Goal: Contribute content: Contribute content

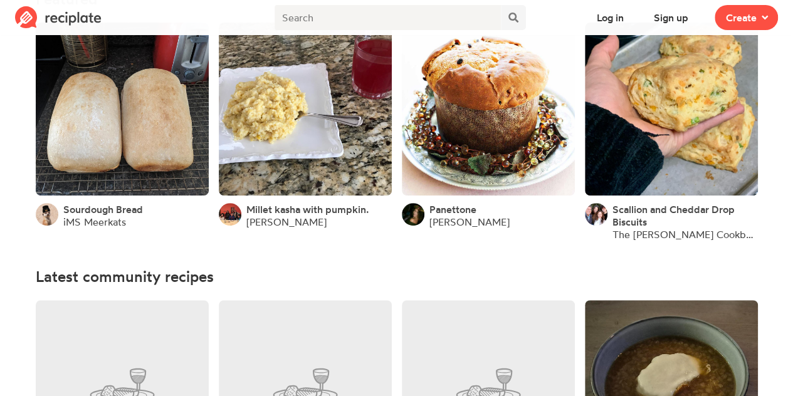
scroll to position [204, 0]
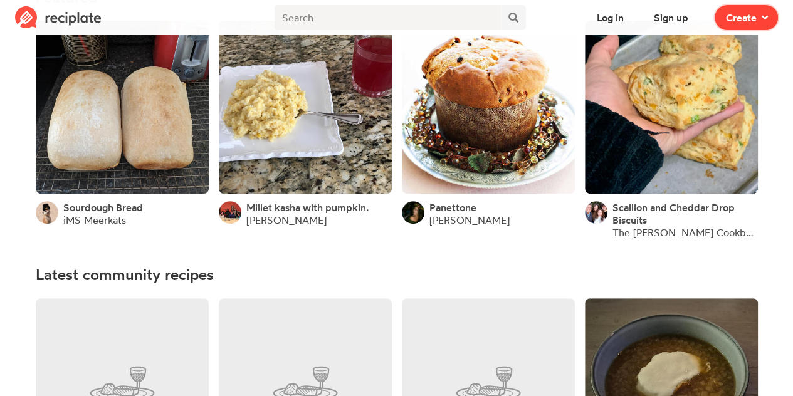
click at [729, 19] on span "Create" at bounding box center [741, 17] width 31 height 15
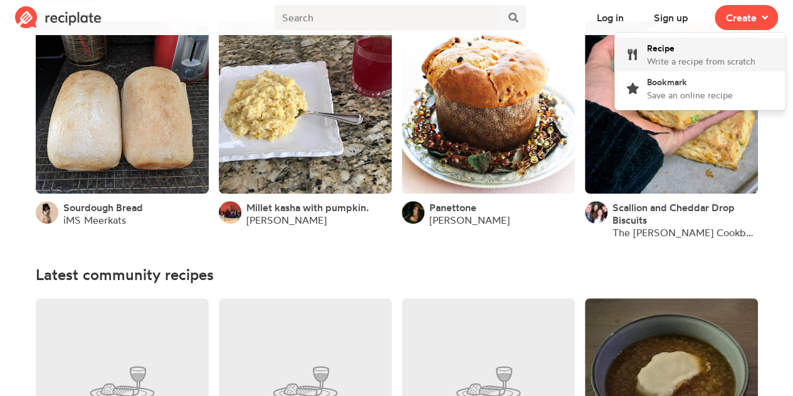
click at [686, 56] on span "Write a recipe from scratch" at bounding box center [701, 61] width 109 height 11
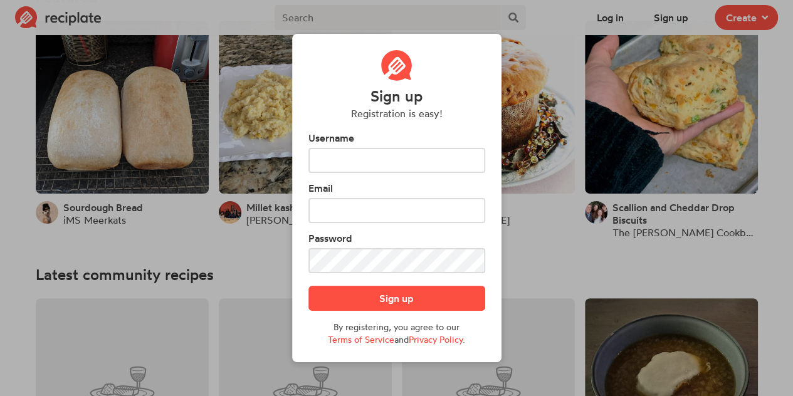
scroll to position [0, 0]
click at [681, 67] on div "Sign up Registration is easy! Username Email Password Sign up By registering, y…" at bounding box center [396, 198] width 793 height 396
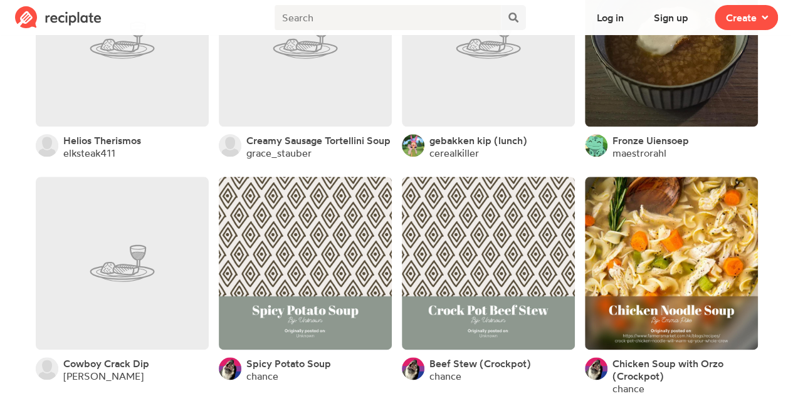
scroll to position [550, 0]
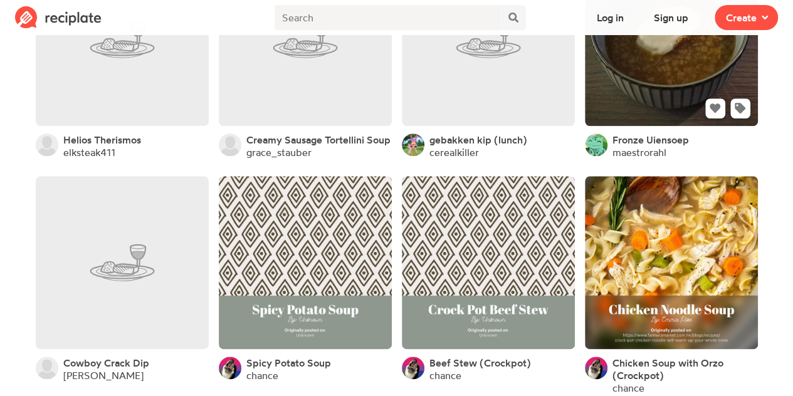
click at [637, 114] on link at bounding box center [671, 39] width 173 height 173
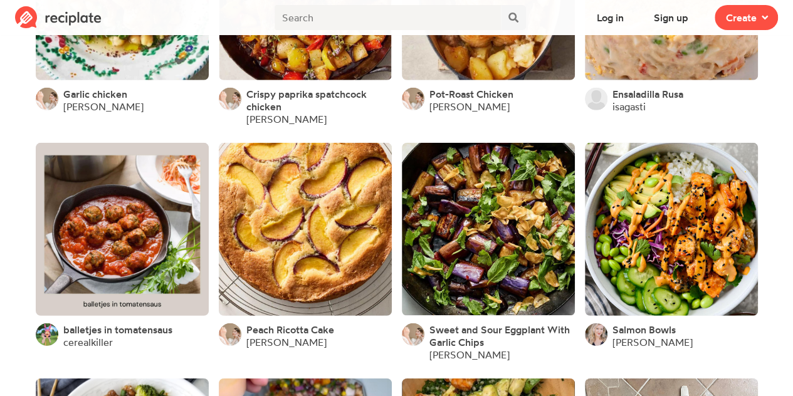
scroll to position [1739, 0]
